Goal: Transaction & Acquisition: Purchase product/service

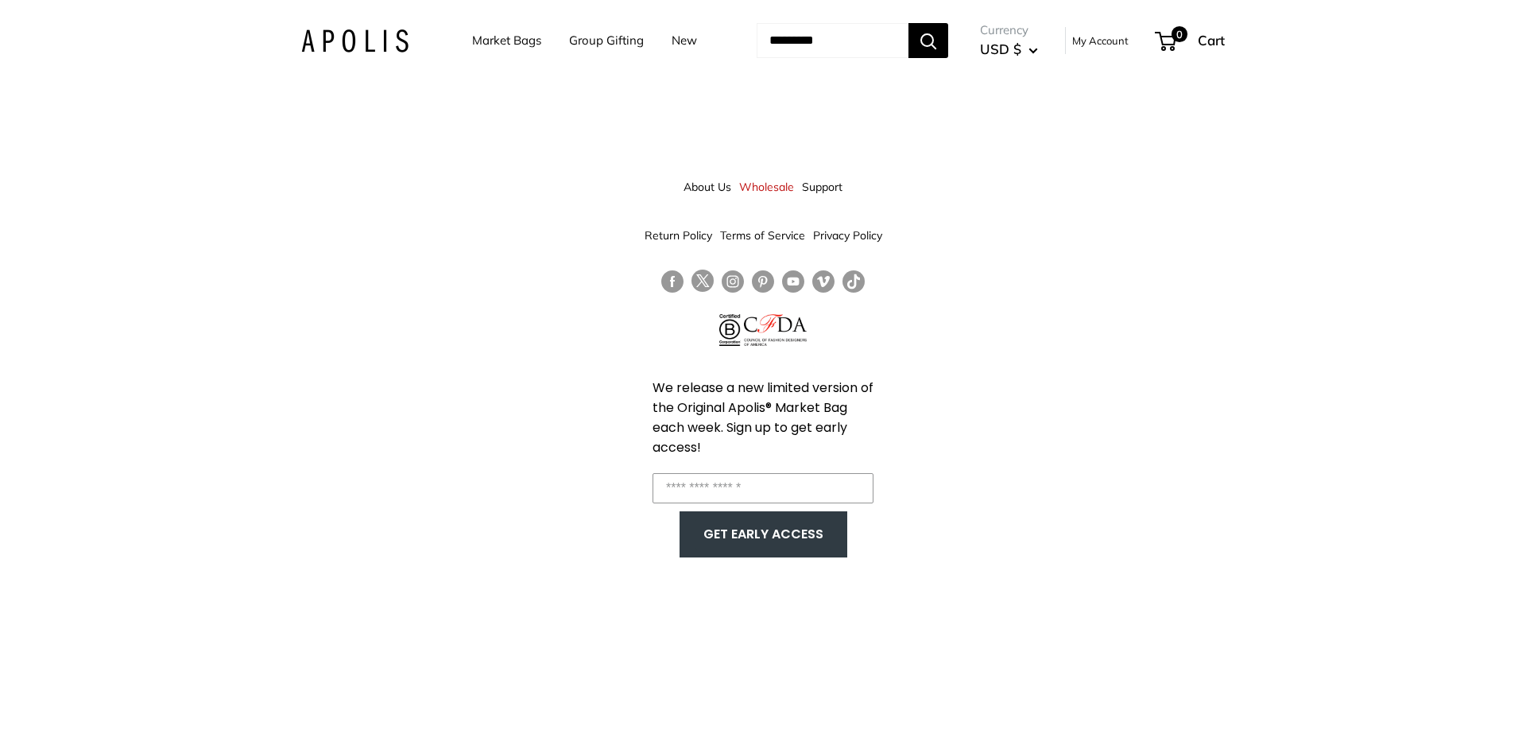
click at [506, 41] on link "Market Bags" at bounding box center [506, 40] width 69 height 22
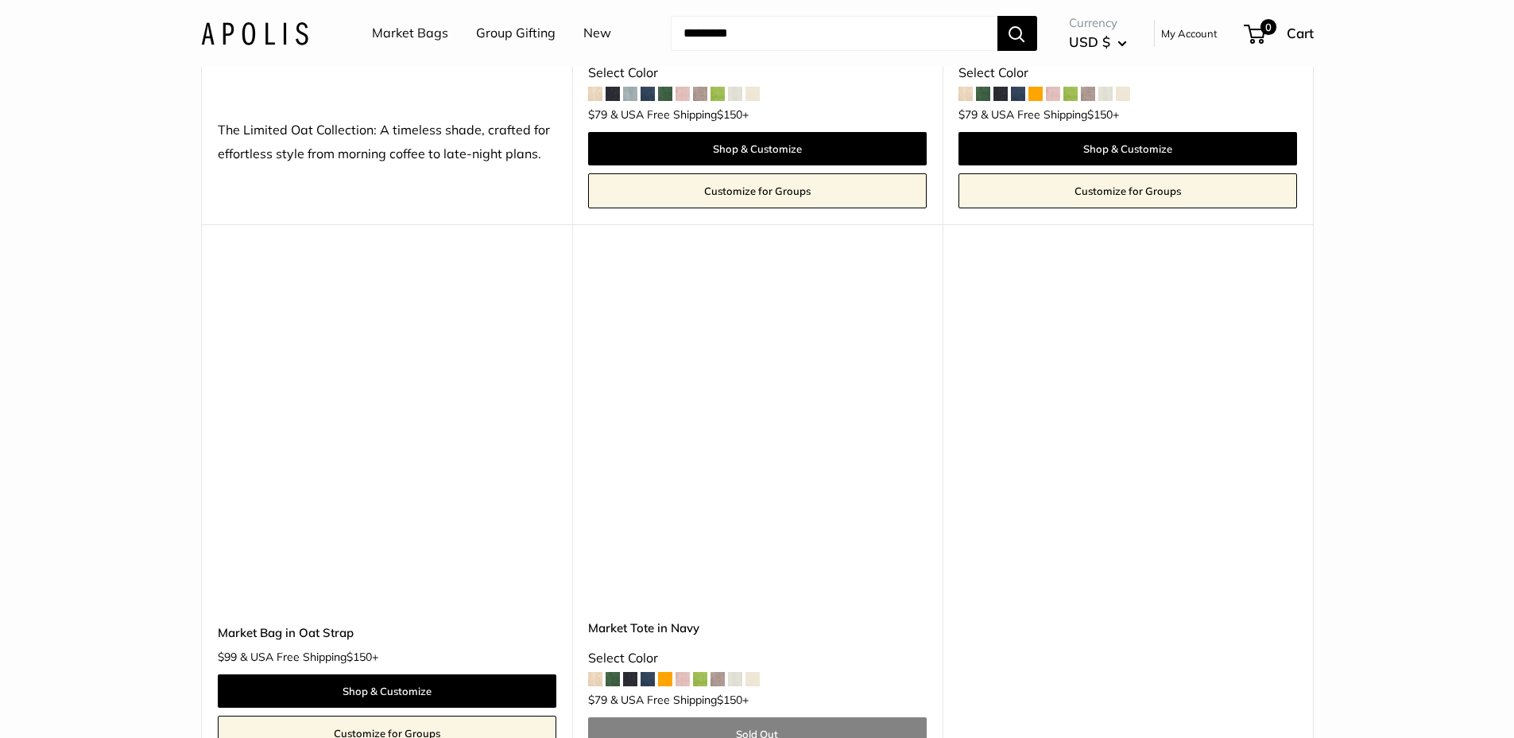
scroll to position [9055, 0]
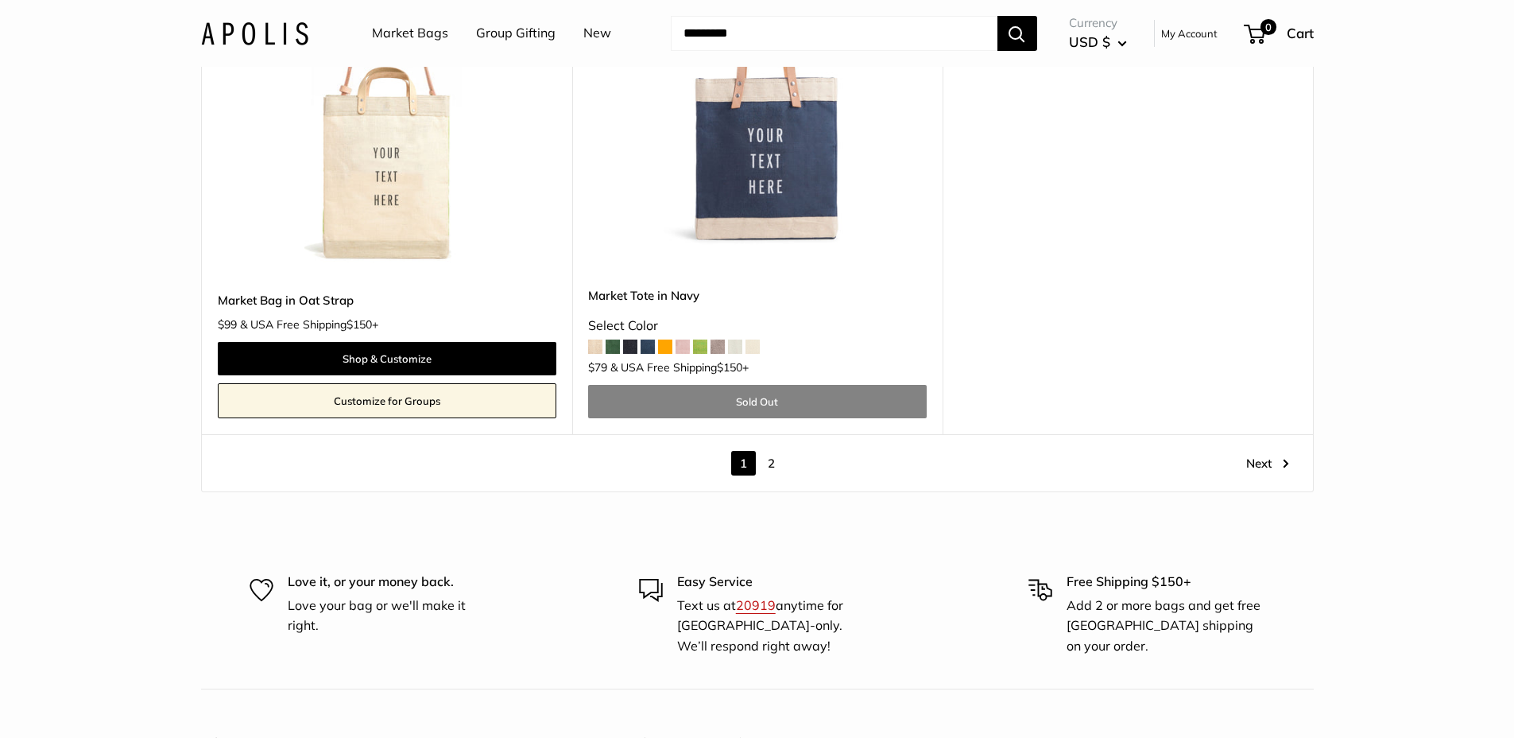
click at [773, 466] on link "2" at bounding box center [771, 463] width 25 height 25
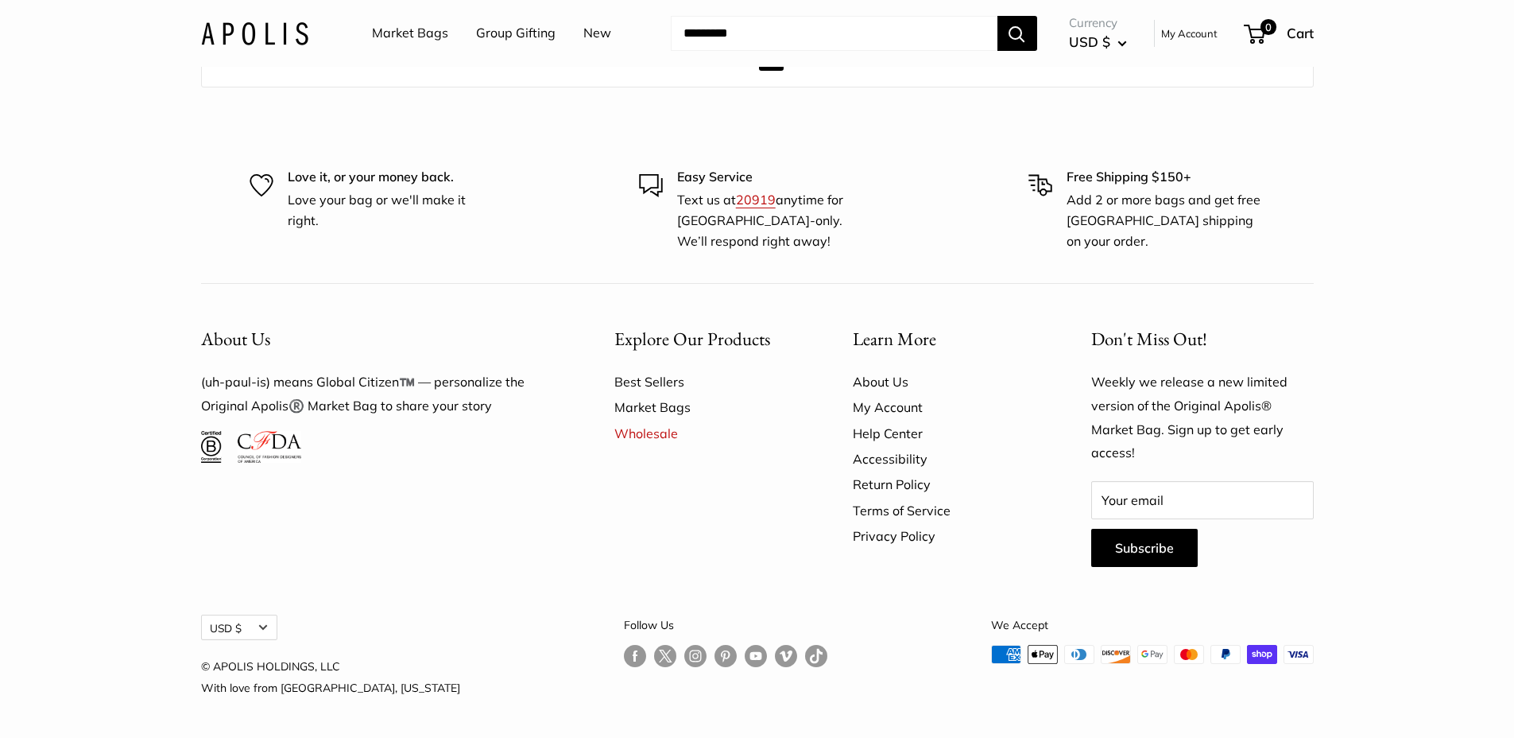
scroll to position [1406, 0]
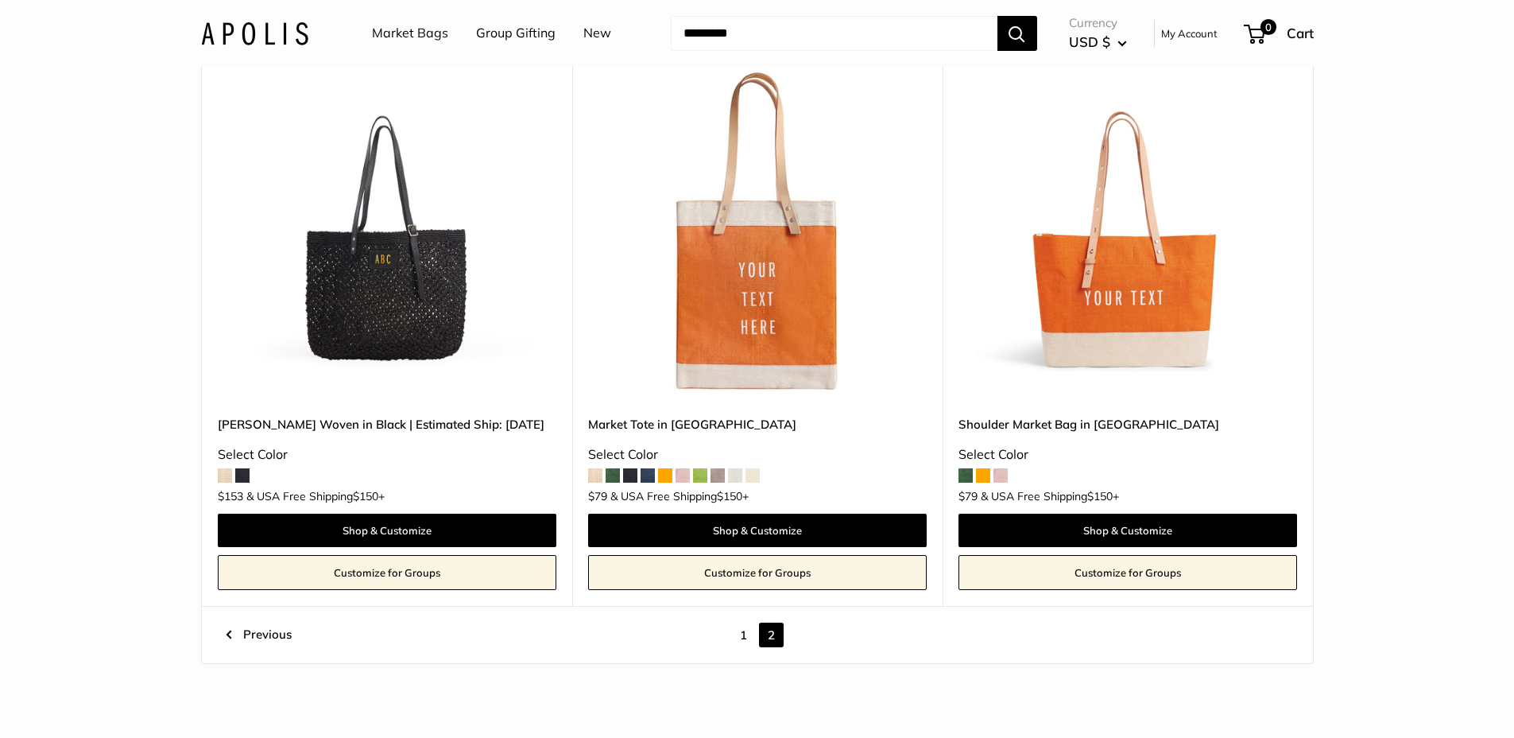
click at [739, 635] on link "1" at bounding box center [743, 634] width 25 height 25
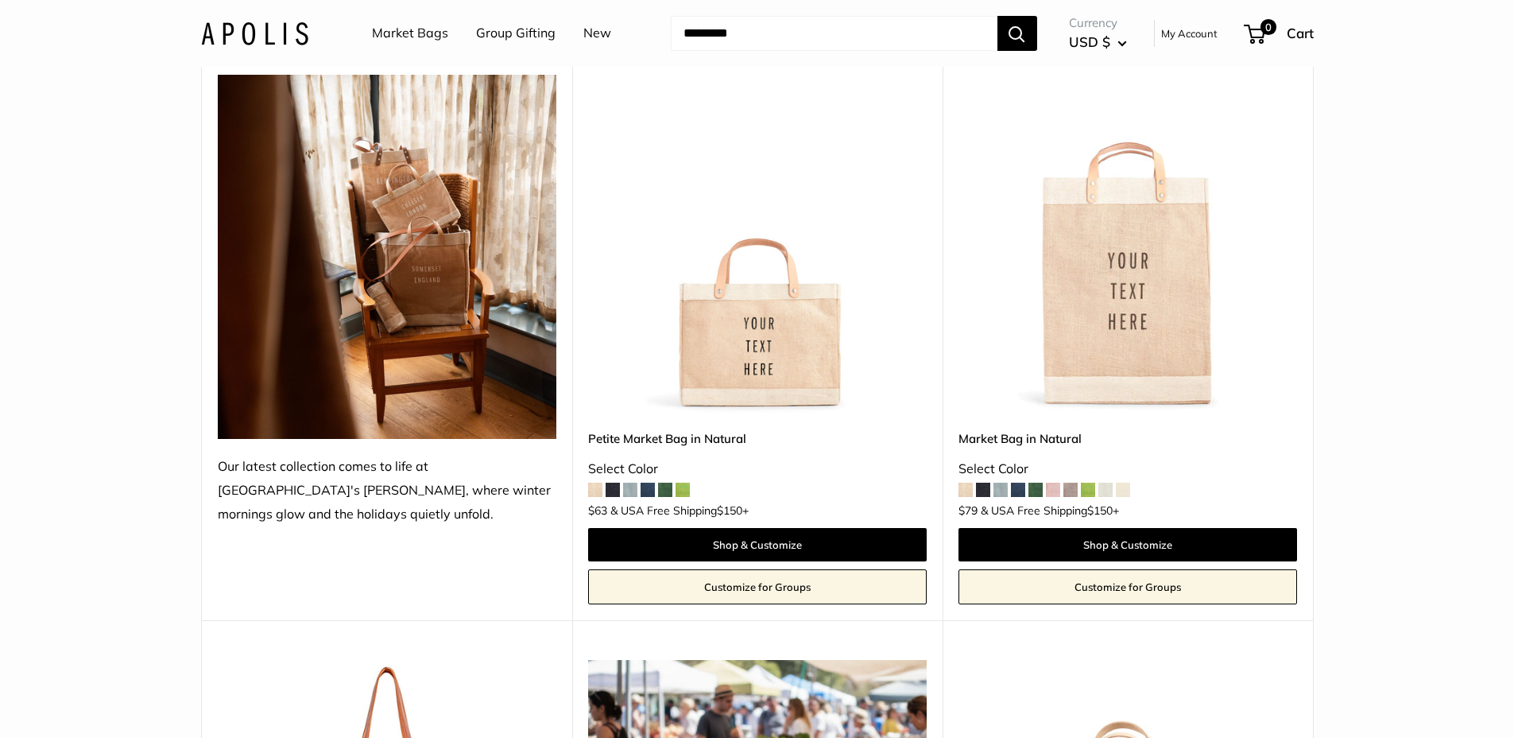
scroll to position [214, 0]
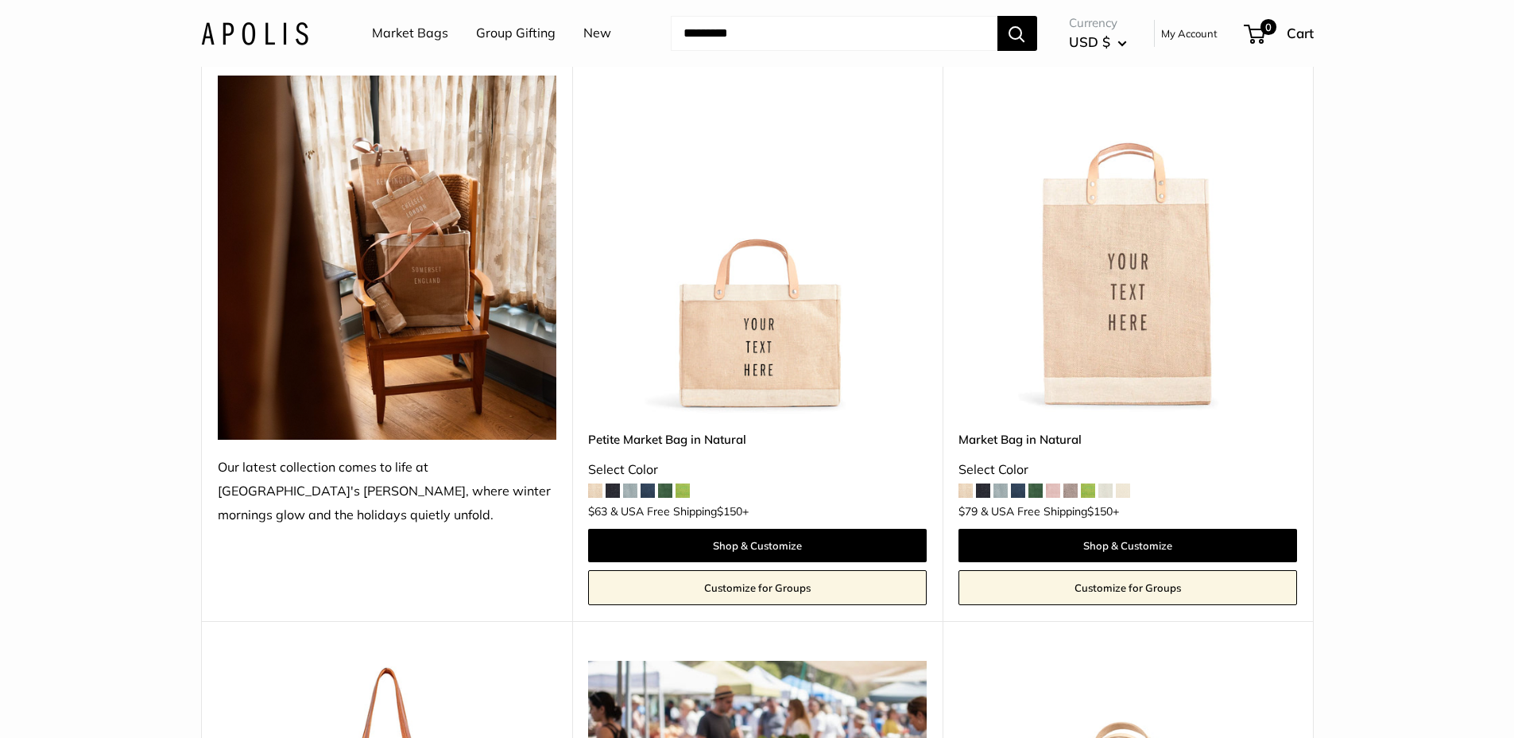
click at [620, 485] on div "Petite Market Bag in Natural Select Color $63 & USA Free Shipping $150 +" at bounding box center [757, 471] width 339 height 83
click at [618, 487] on span at bounding box center [613, 490] width 14 height 14
